Goal: Check status: Check status

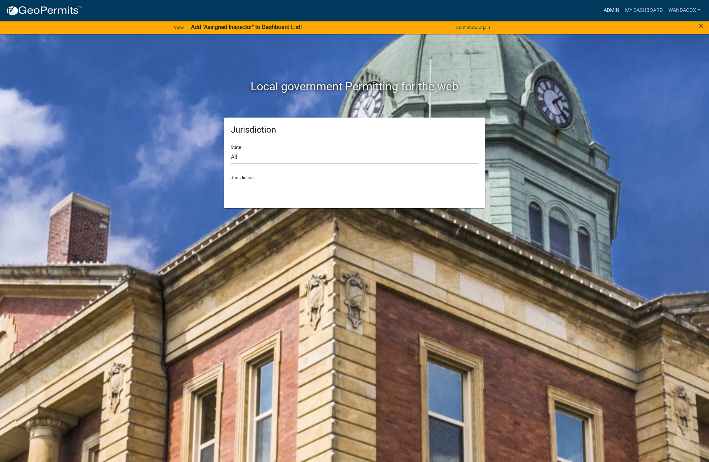
click at [601, 10] on link "Admin" at bounding box center [611, 11] width 21 height 14
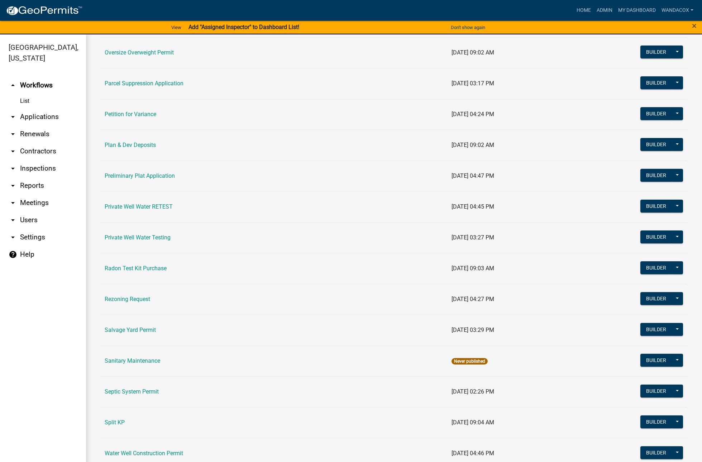
scroll to position [735, 0]
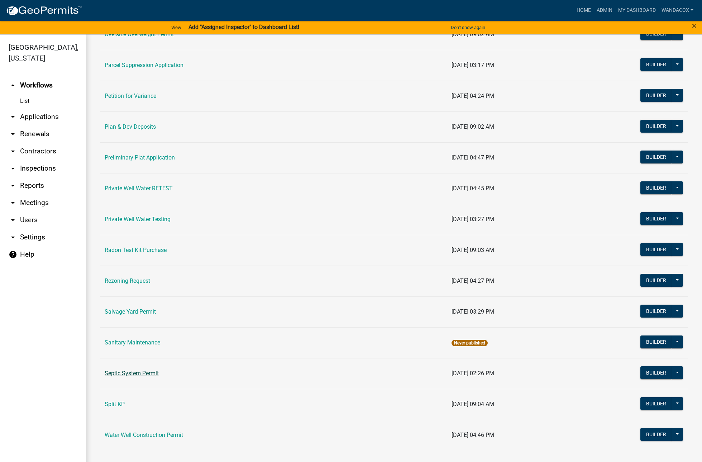
click at [152, 374] on link "Septic System Permit" at bounding box center [132, 373] width 54 height 7
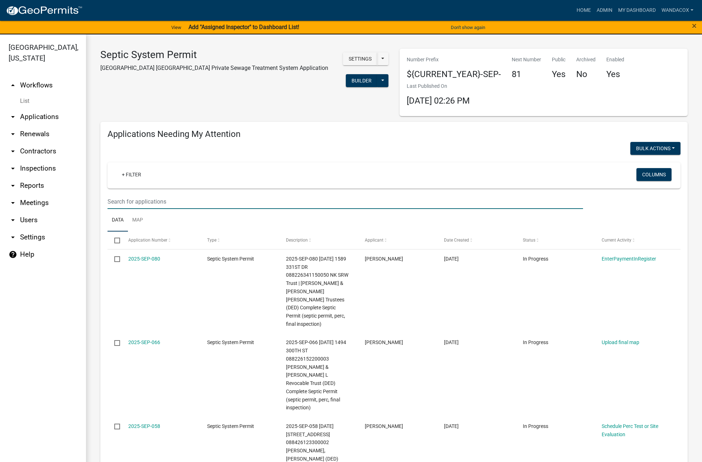
click at [147, 203] on input "text" at bounding box center [344, 201] width 475 height 15
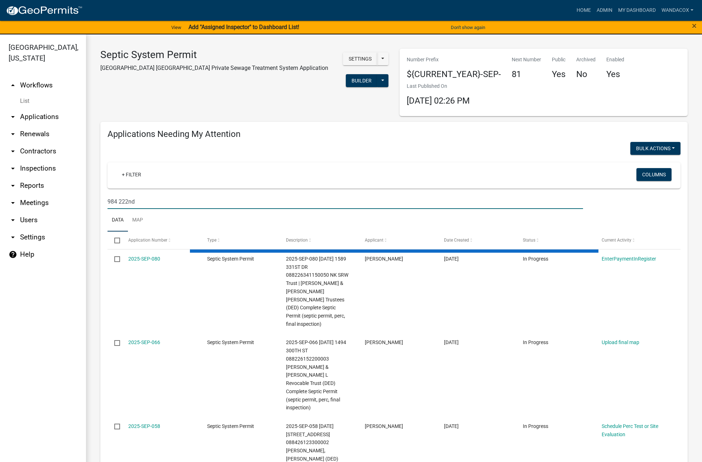
type input "984 222nd"
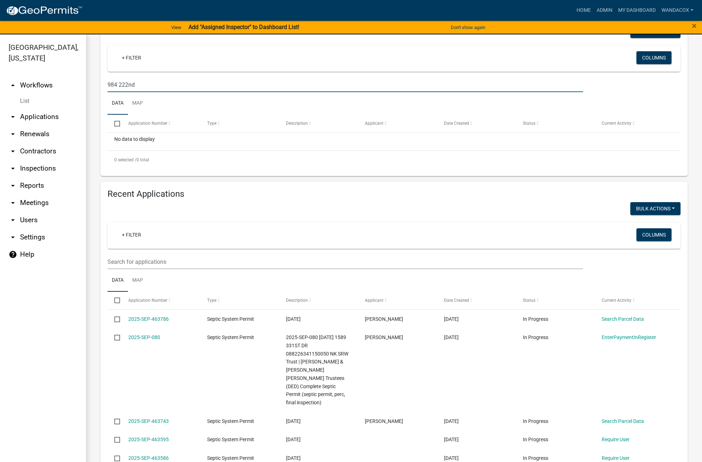
scroll to position [134, 0]
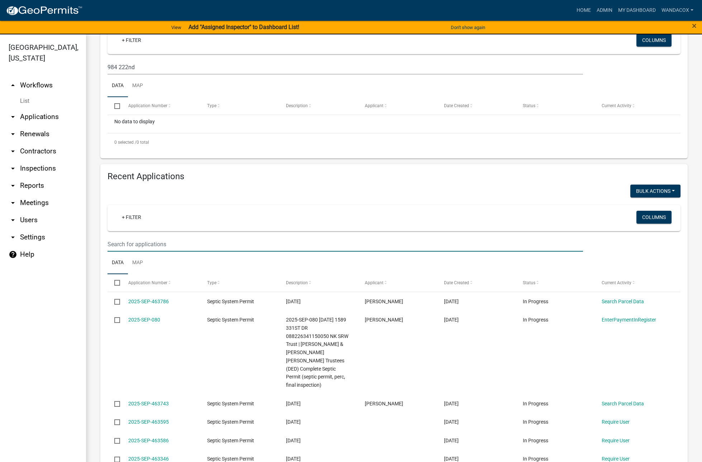
click at [144, 240] on input "text" at bounding box center [344, 244] width 475 height 15
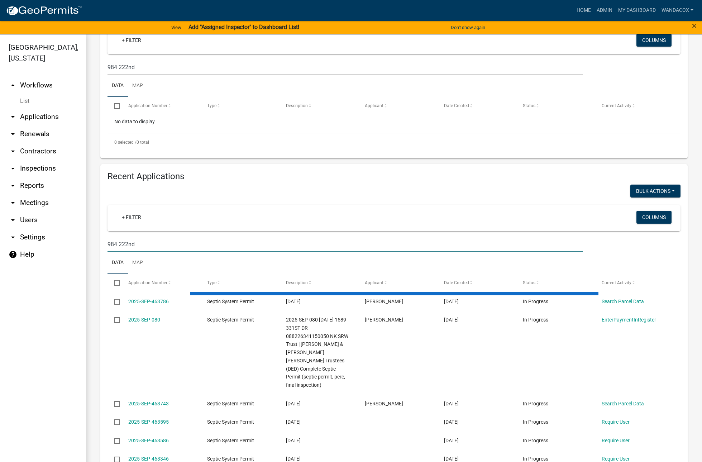
type input "984 222nd"
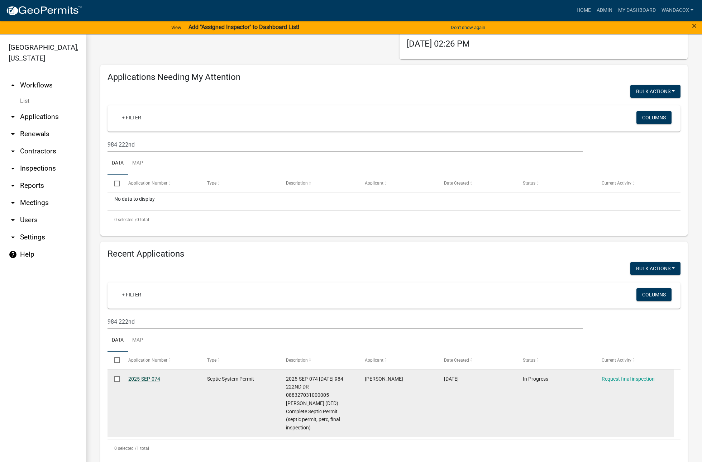
click at [139, 377] on link "2025-SEP-074" at bounding box center [144, 379] width 32 height 6
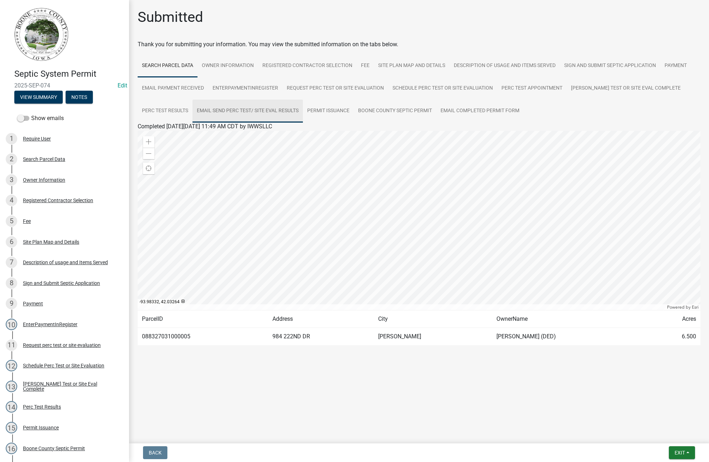
click at [244, 108] on link "Email Send Perc Test/ Site Eval Results" at bounding box center [247, 111] width 110 height 23
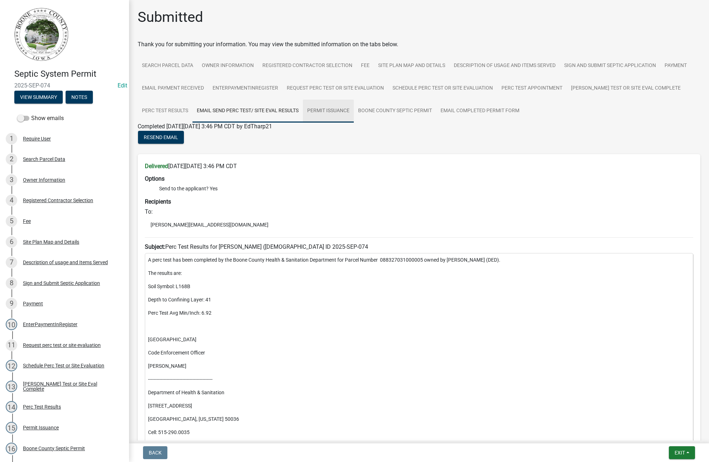
click at [346, 110] on link "Permit Issuance" at bounding box center [328, 111] width 51 height 23
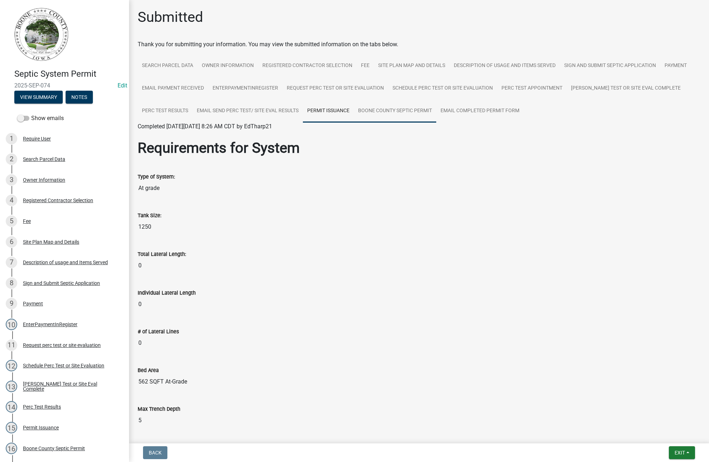
click at [406, 113] on link "Boone County Septic Permit" at bounding box center [395, 111] width 82 height 23
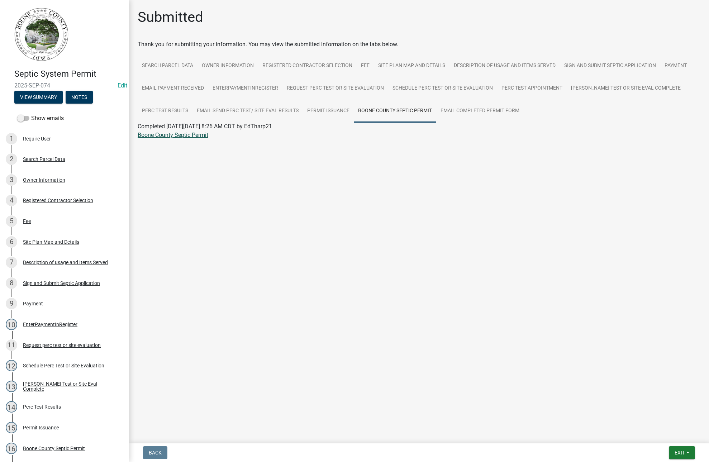
click at [175, 133] on link "Boone County Septic Permit" at bounding box center [173, 134] width 71 height 7
click at [172, 105] on link "Perc Test Results" at bounding box center [165, 111] width 55 height 23
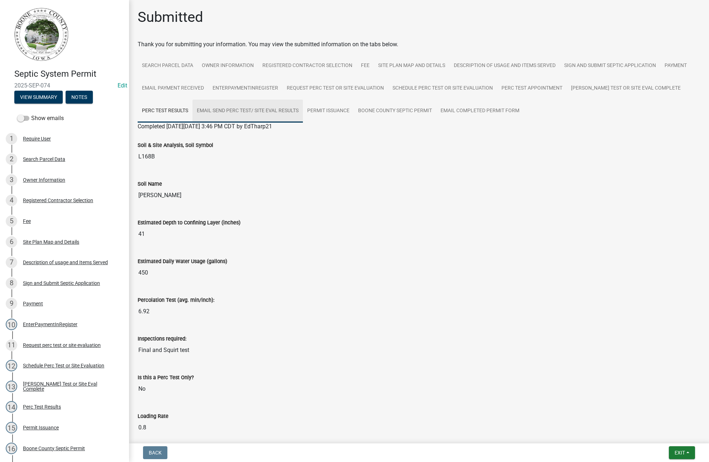
click at [231, 110] on link "Email Send Perc Test/ Site Eval Results" at bounding box center [247, 111] width 110 height 23
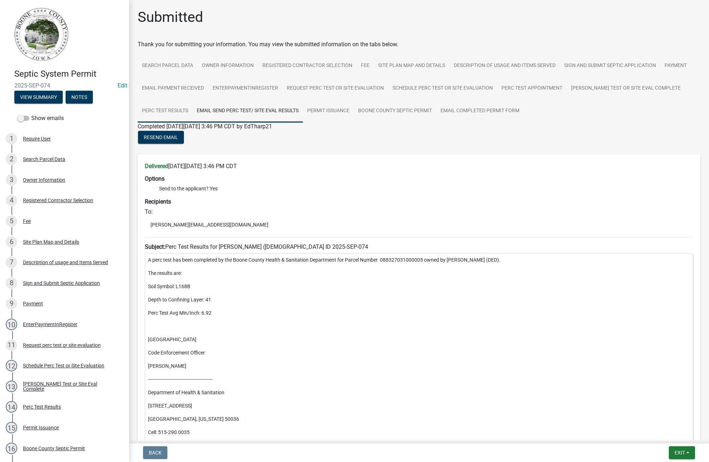
click at [160, 110] on link "Perc Test Results" at bounding box center [165, 111] width 55 height 23
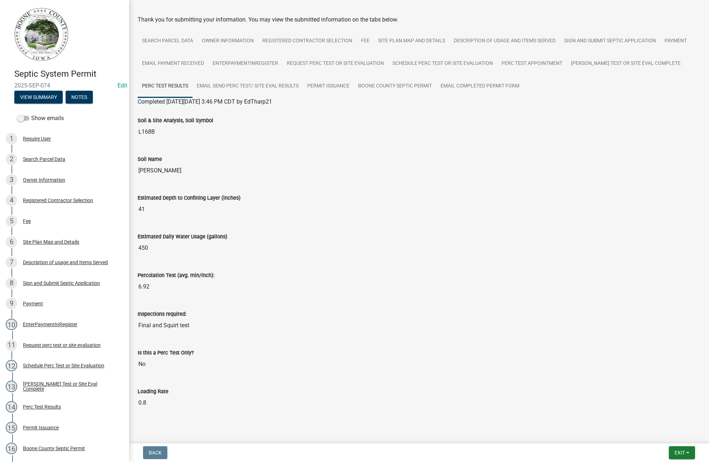
scroll to position [37, 0]
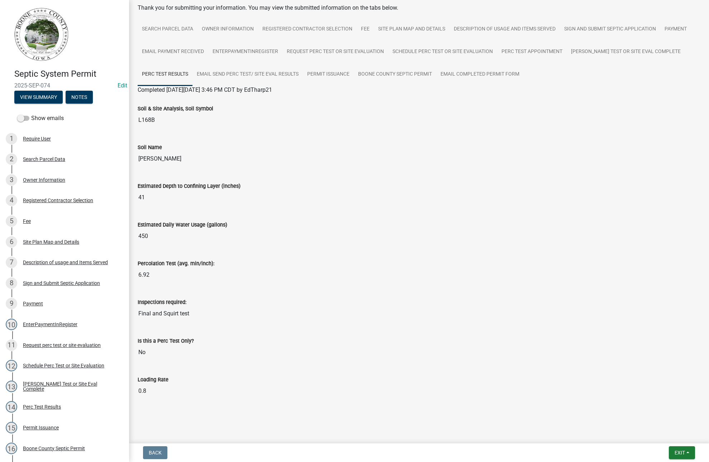
drag, startPoint x: 391, startPoint y: 123, endPoint x: 595, endPoint y: 188, distance: 213.9
click at [595, 188] on div "Estimated Depth to Confining Layer (inches)" at bounding box center [419, 186] width 563 height 9
click at [463, 73] on link "Email Completed Permit Form" at bounding box center [479, 74] width 87 height 23
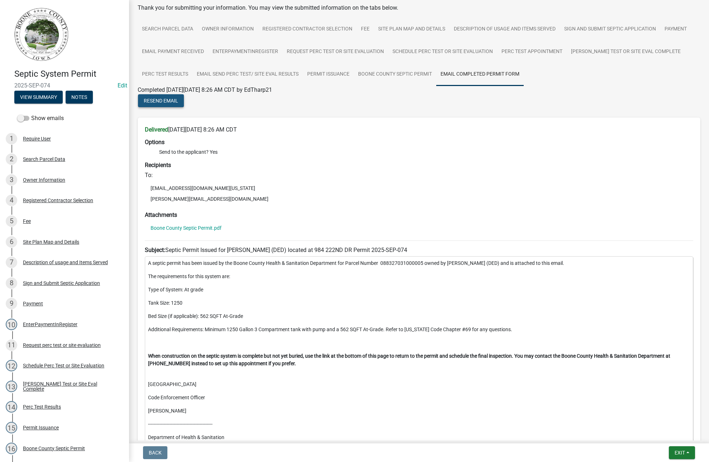
click at [171, 102] on span "Resend Email" at bounding box center [161, 101] width 34 height 6
click at [187, 226] on link "Boone County Septic Permit.pdf" at bounding box center [185, 227] width 71 height 5
